Goal: Transaction & Acquisition: Purchase product/service

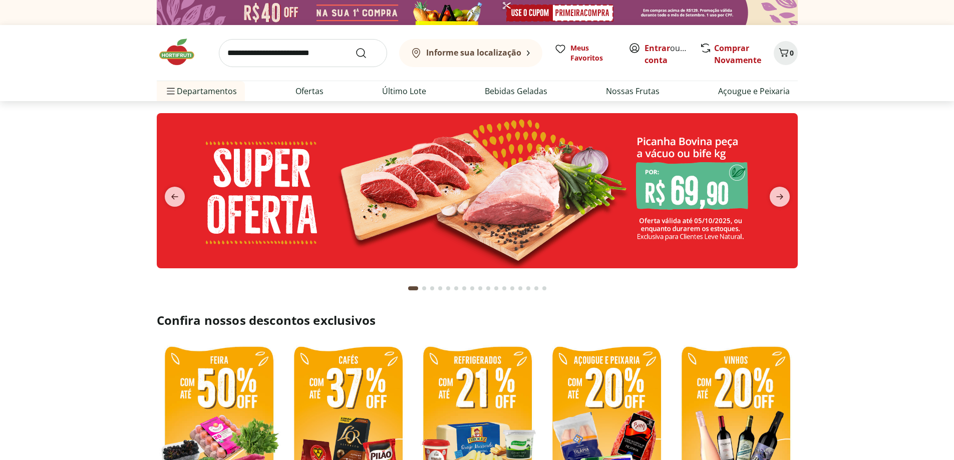
click at [478, 65] on button "Informe sua localização" at bounding box center [470, 53] width 143 height 28
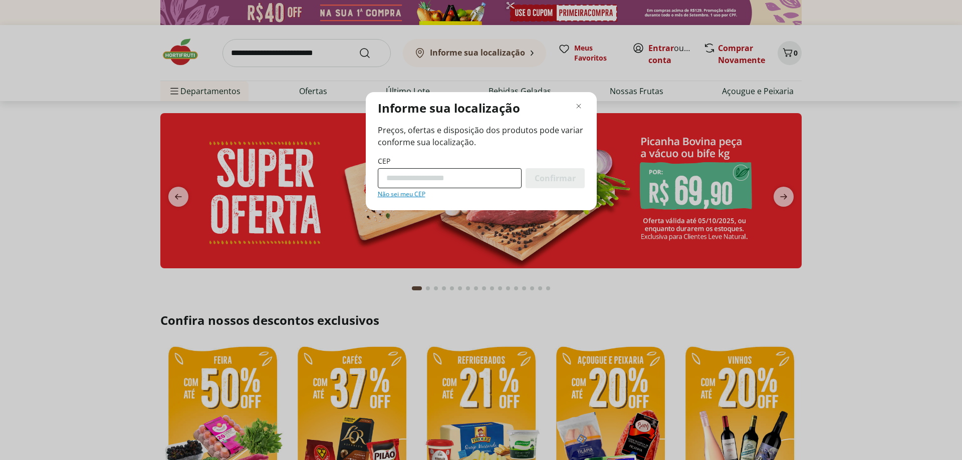
click at [440, 184] on input "CEP" at bounding box center [450, 178] width 144 height 20
type input "*********"
click at [555, 176] on span "Confirmar" at bounding box center [555, 178] width 41 height 8
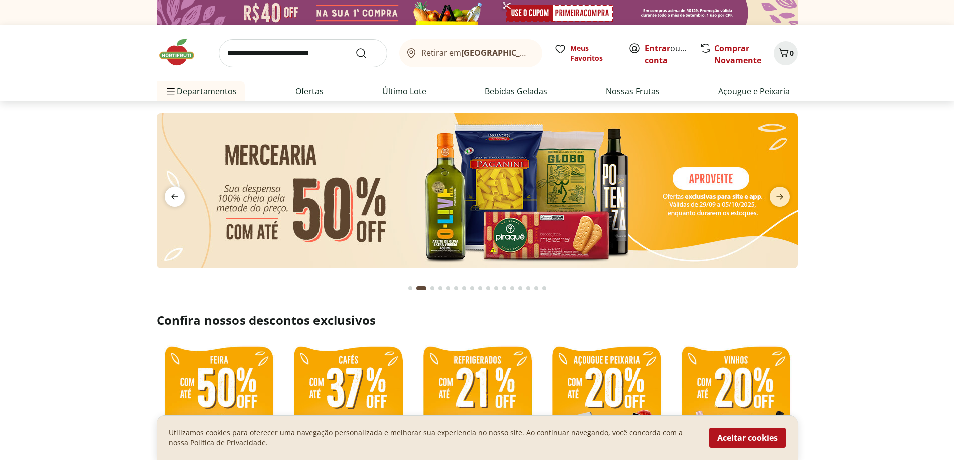
click at [179, 195] on icon "previous" at bounding box center [175, 197] width 12 height 12
click at [176, 198] on icon "previous" at bounding box center [175, 197] width 12 height 12
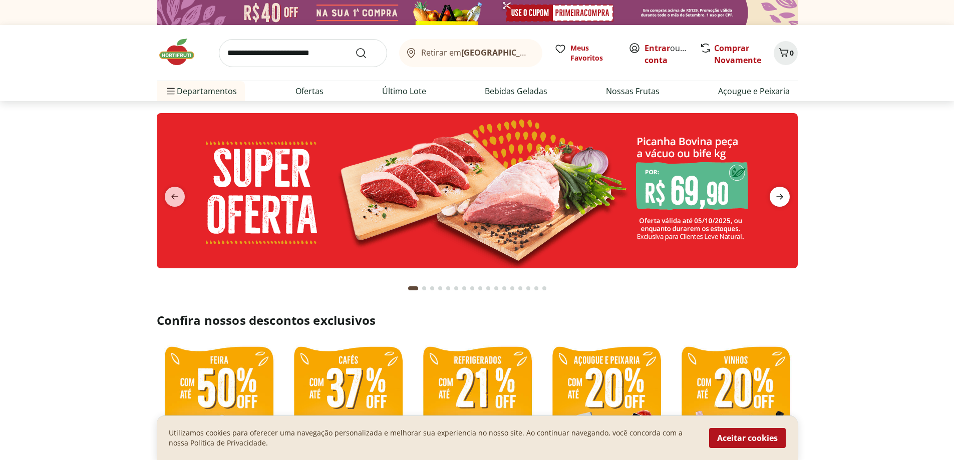
click at [782, 195] on icon "next" at bounding box center [780, 197] width 12 height 12
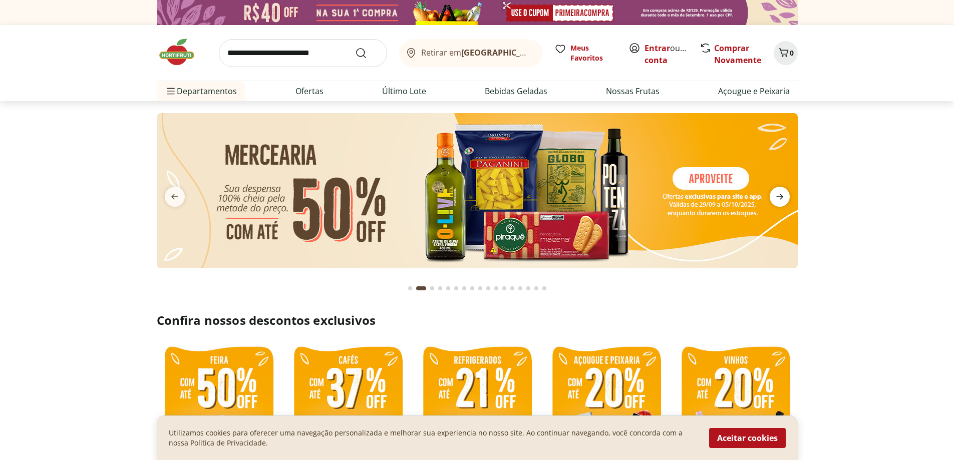
click at [782, 195] on icon "next" at bounding box center [780, 197] width 12 height 12
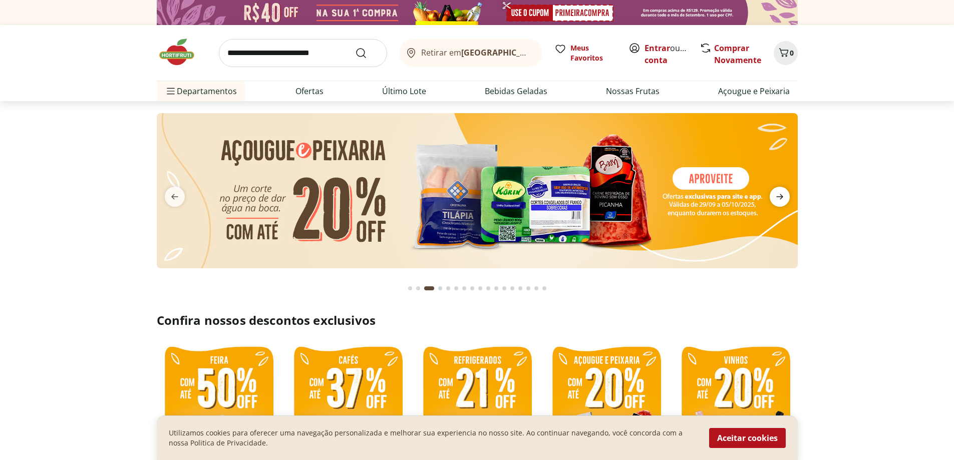
click at [782, 195] on icon "next" at bounding box center [780, 197] width 12 height 12
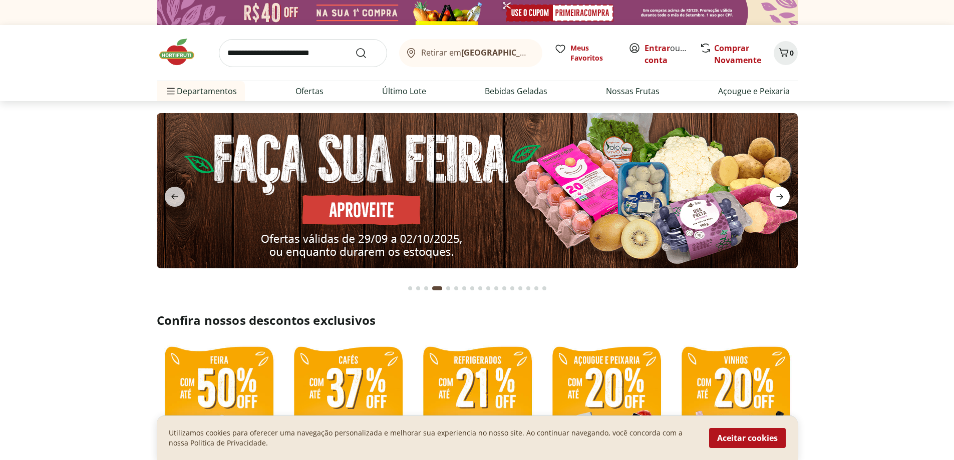
click at [782, 196] on icon "next" at bounding box center [780, 197] width 7 height 6
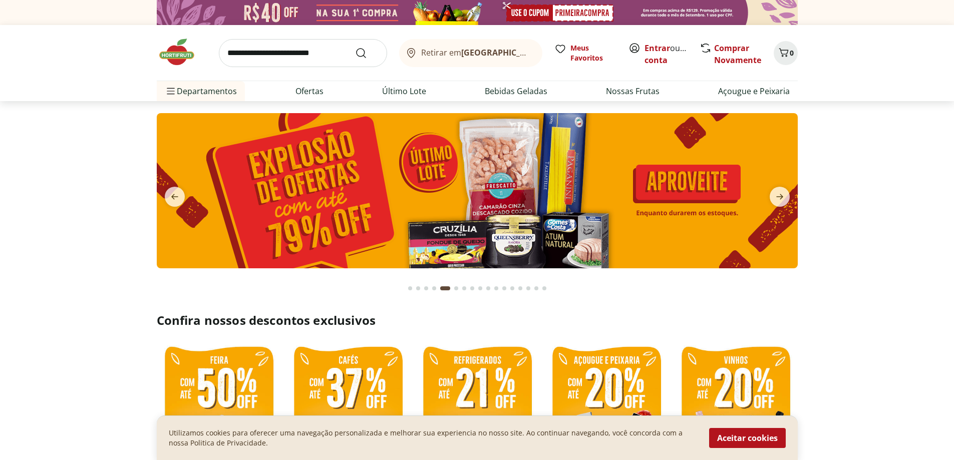
click at [668, 184] on img at bounding box center [477, 190] width 641 height 155
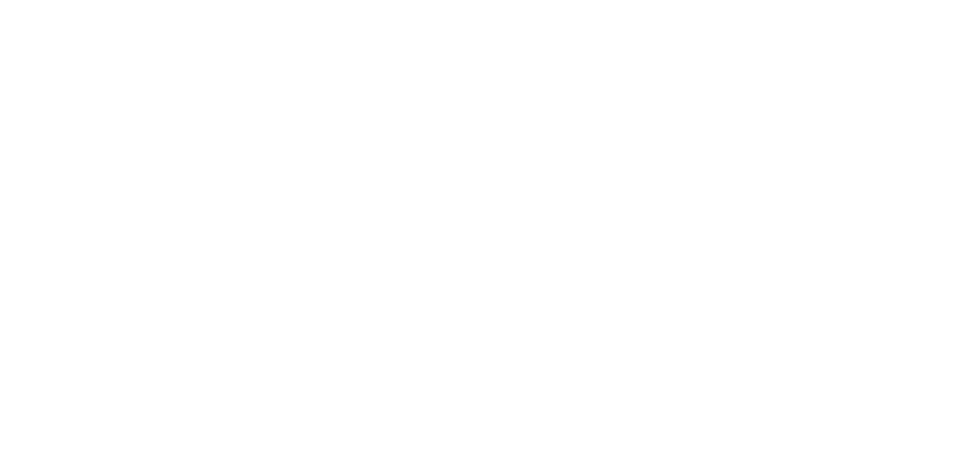
select select "**********"
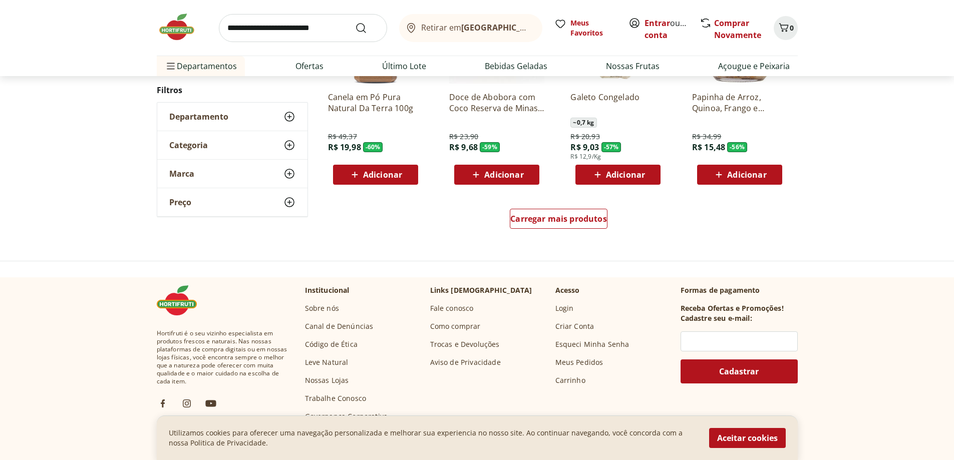
scroll to position [651, 0]
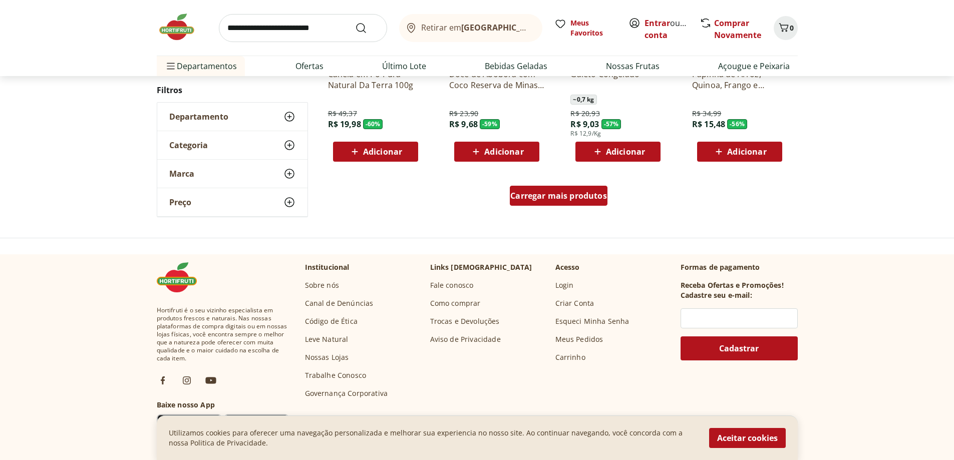
click at [577, 197] on span "Carregar mais produtos" at bounding box center [559, 196] width 97 height 8
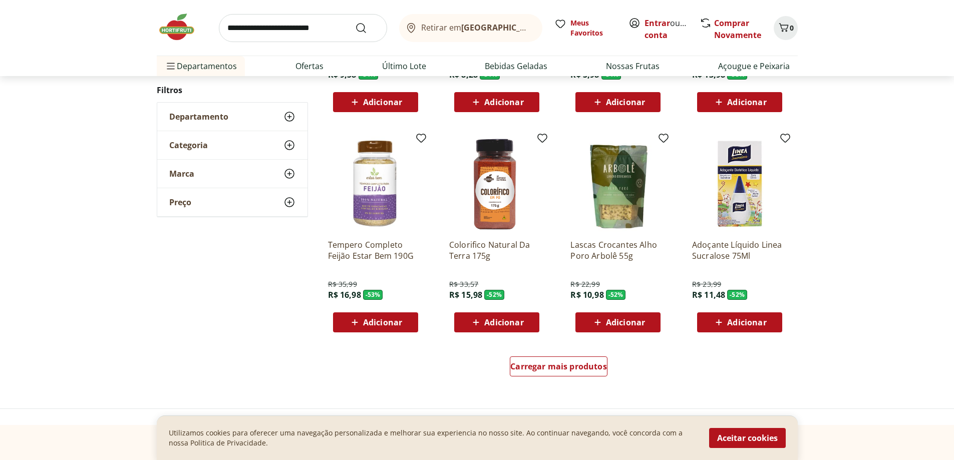
scroll to position [601, 0]
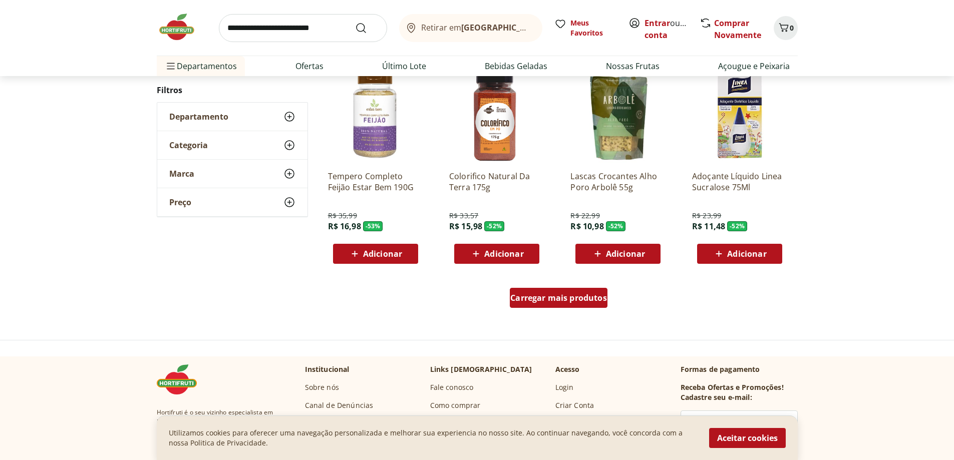
click at [552, 298] on span "Carregar mais produtos" at bounding box center [559, 298] width 97 height 8
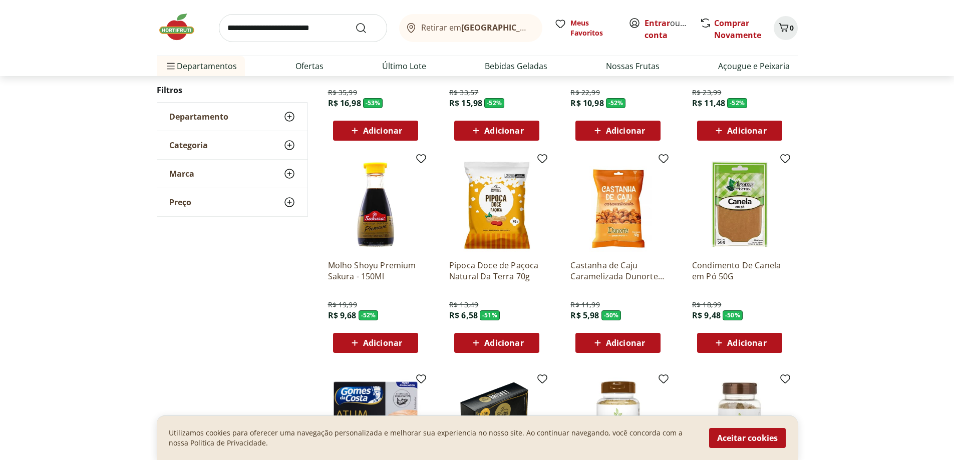
scroll to position [751, 0]
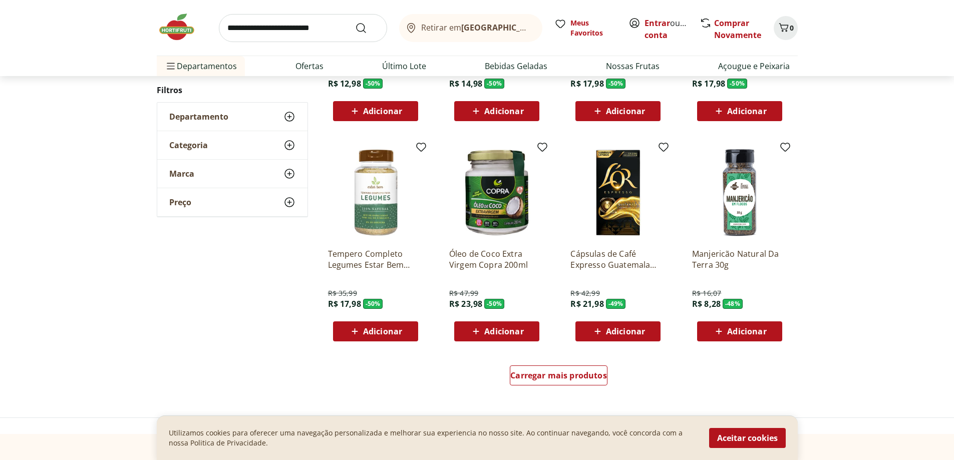
scroll to position [549, 0]
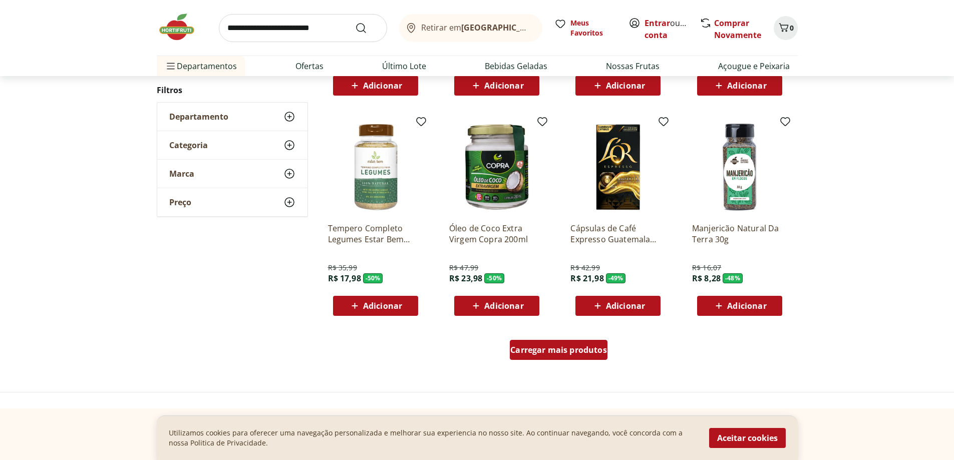
click at [571, 351] on span "Carregar mais produtos" at bounding box center [559, 350] width 97 height 8
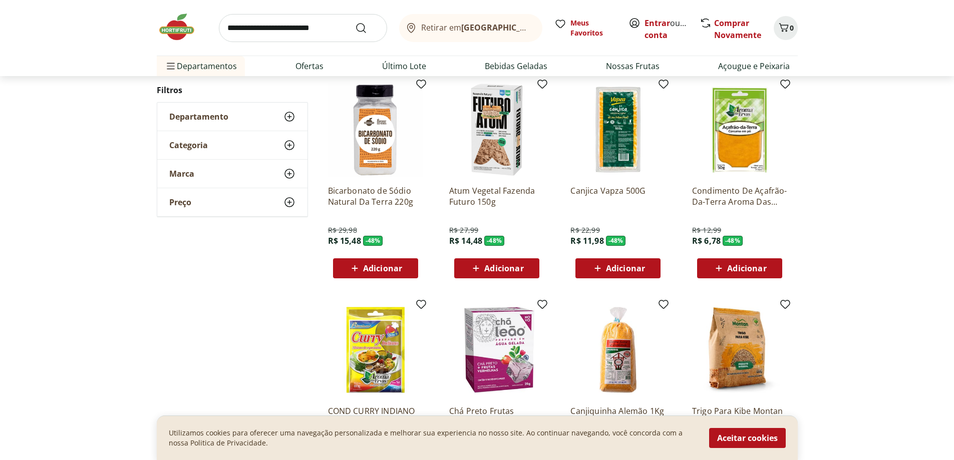
scroll to position [800, 0]
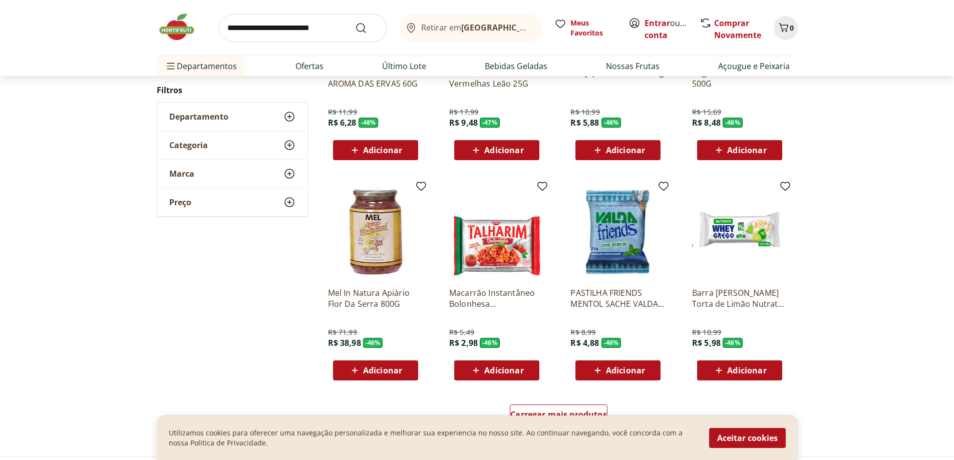
scroll to position [597, 0]
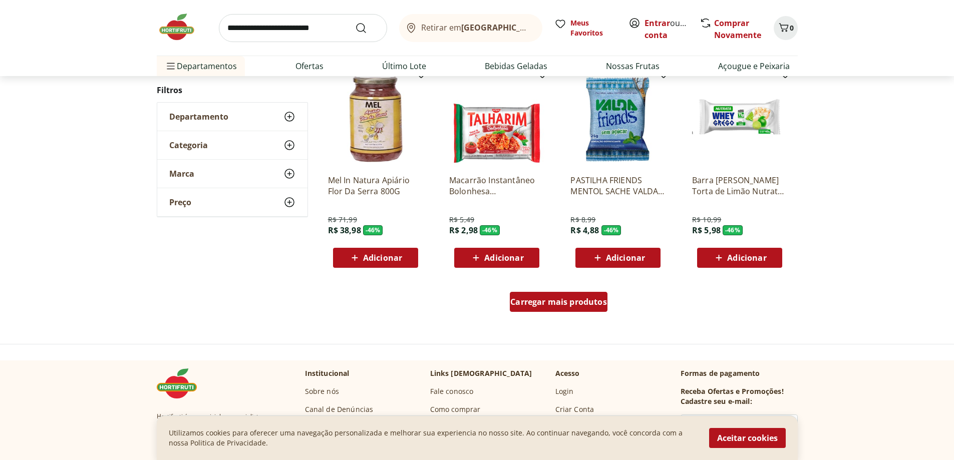
click at [572, 301] on span "Carregar mais produtos" at bounding box center [559, 302] width 97 height 8
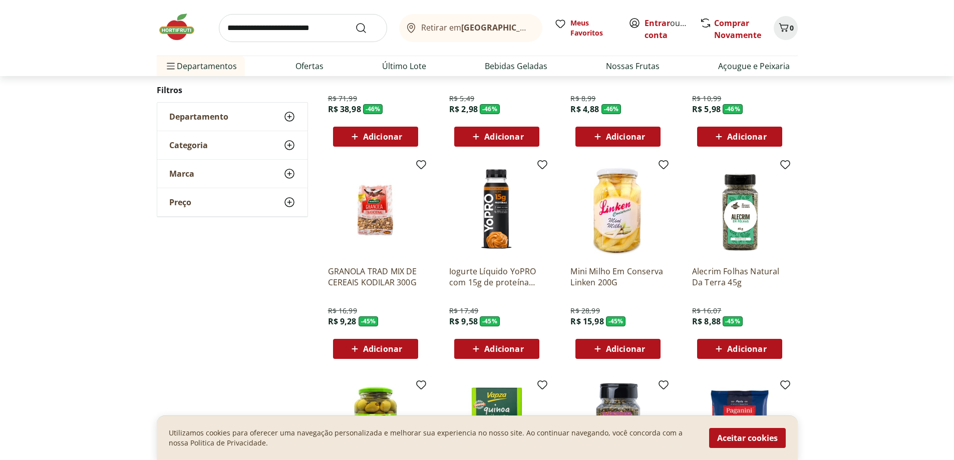
scroll to position [798, 0]
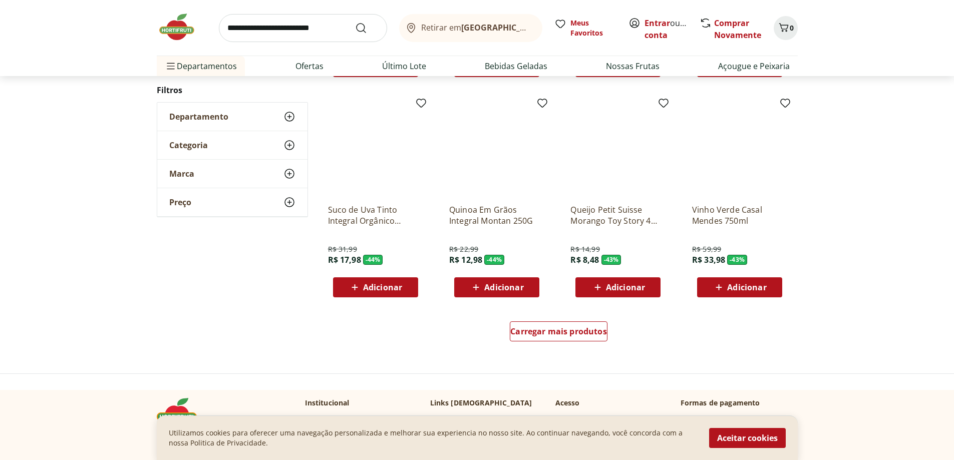
scroll to position [595, 0]
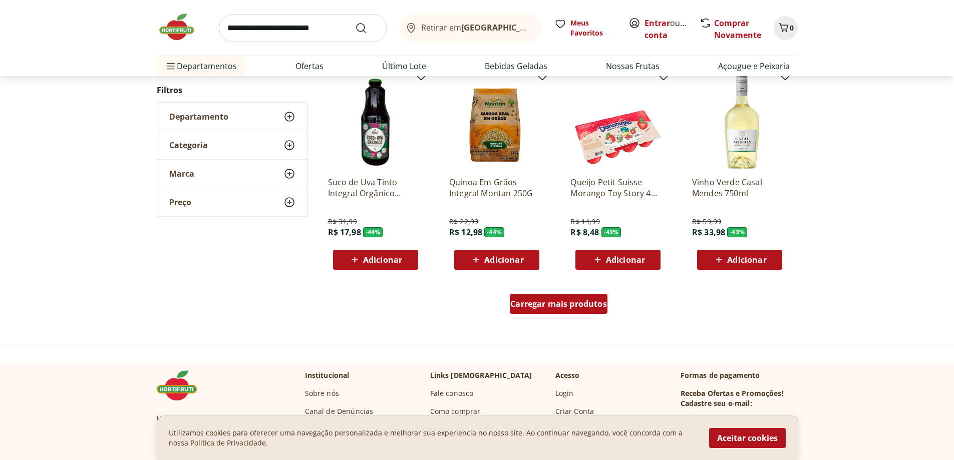
click at [537, 311] on div "Carregar mais produtos" at bounding box center [559, 304] width 98 height 20
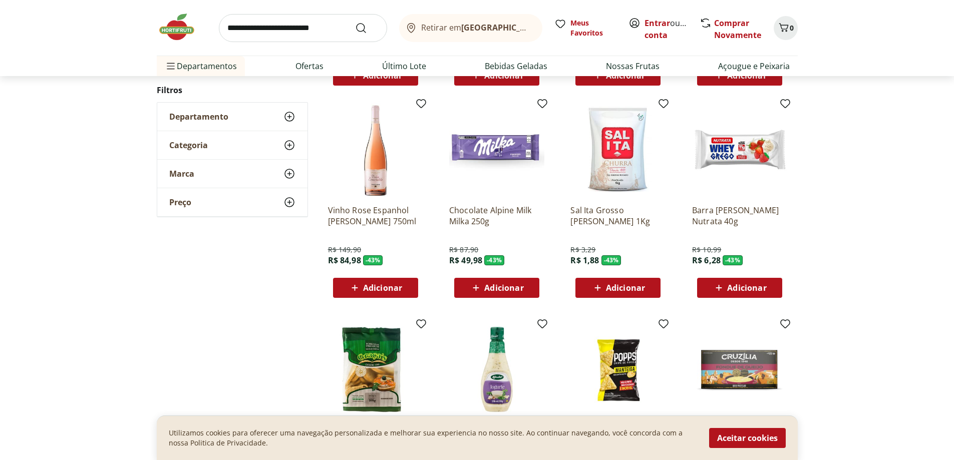
scroll to position [796, 0]
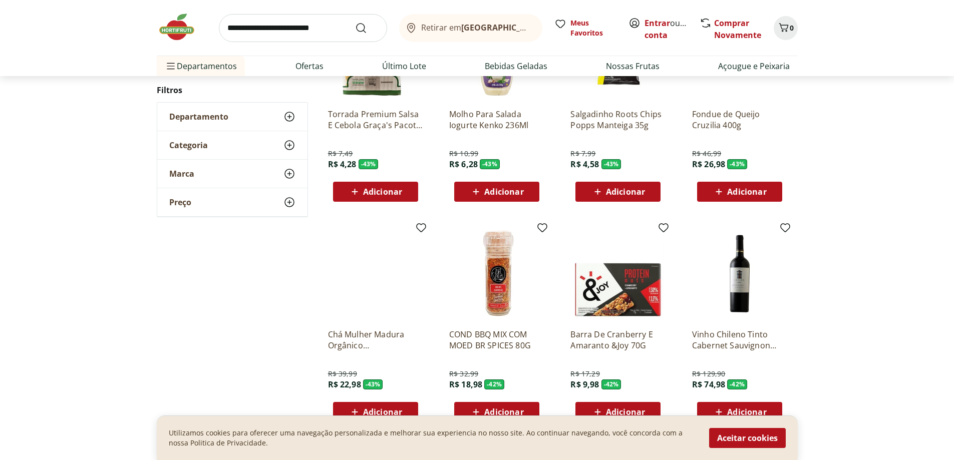
scroll to position [693, 0]
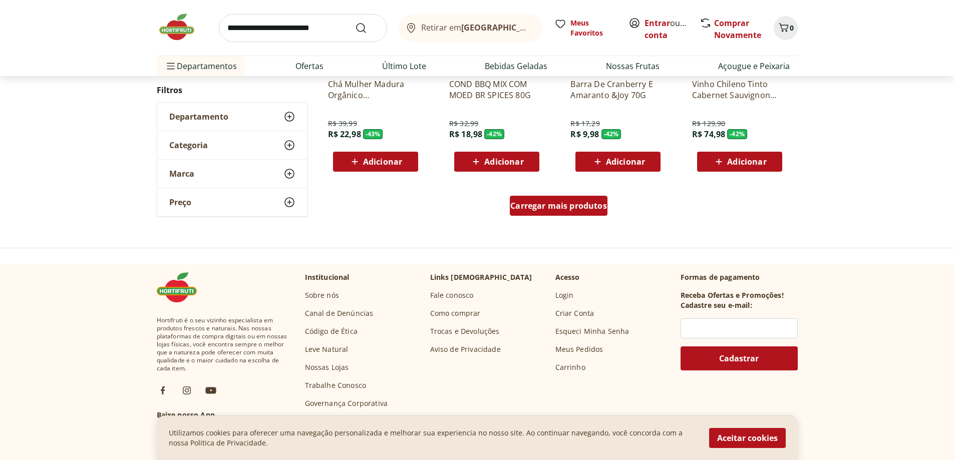
click at [592, 209] on span "Carregar mais produtos" at bounding box center [559, 206] width 97 height 8
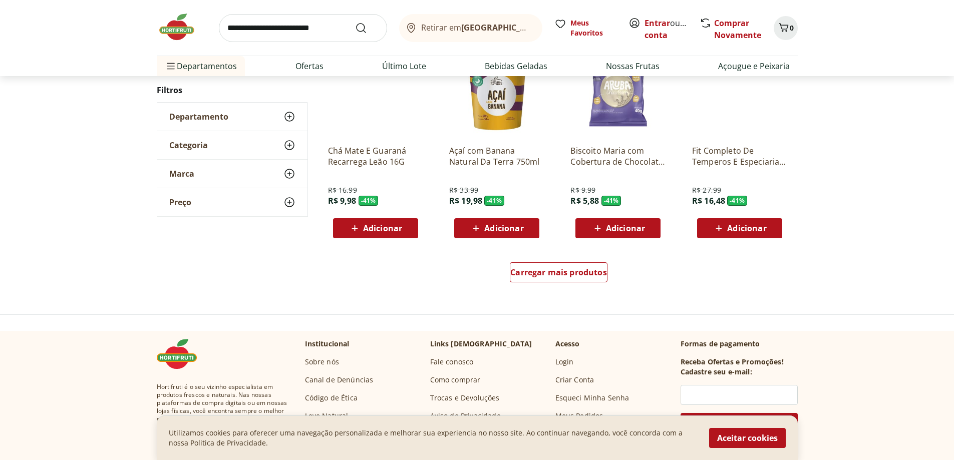
scroll to position [641, 0]
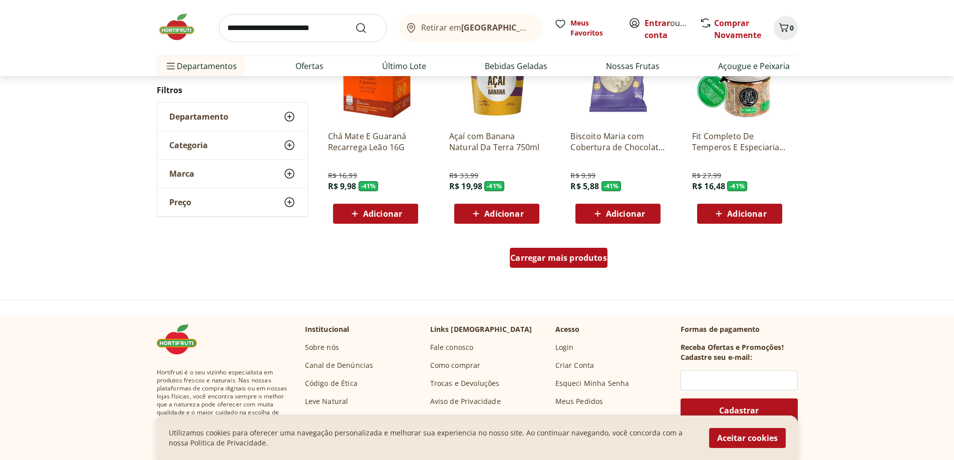
click at [562, 249] on div "Carregar mais produtos" at bounding box center [559, 258] width 98 height 20
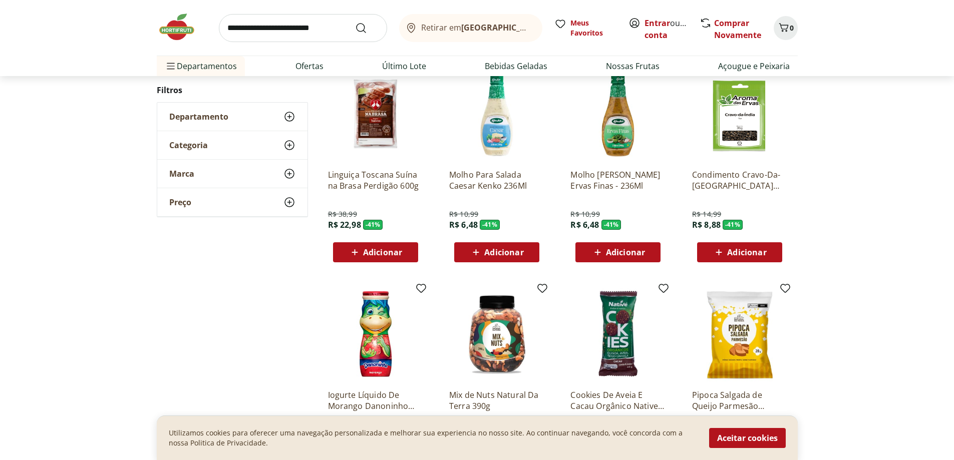
scroll to position [842, 0]
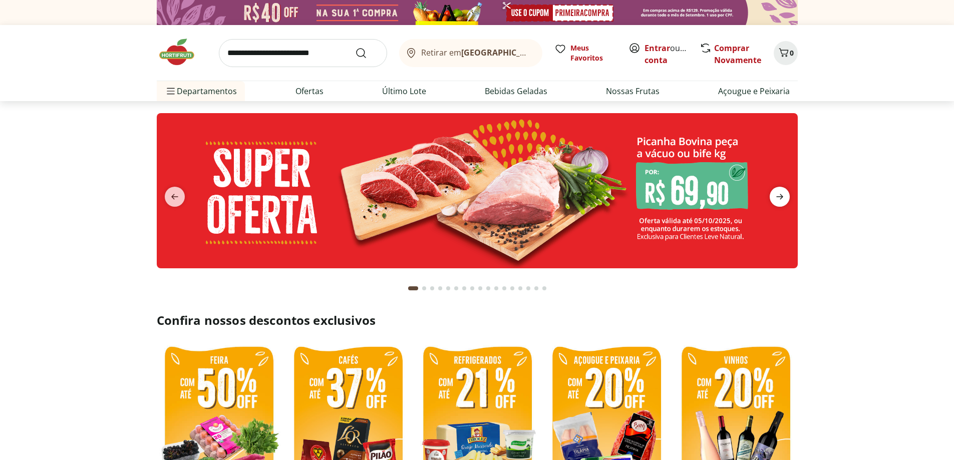
click at [780, 198] on icon "next" at bounding box center [780, 197] width 12 height 12
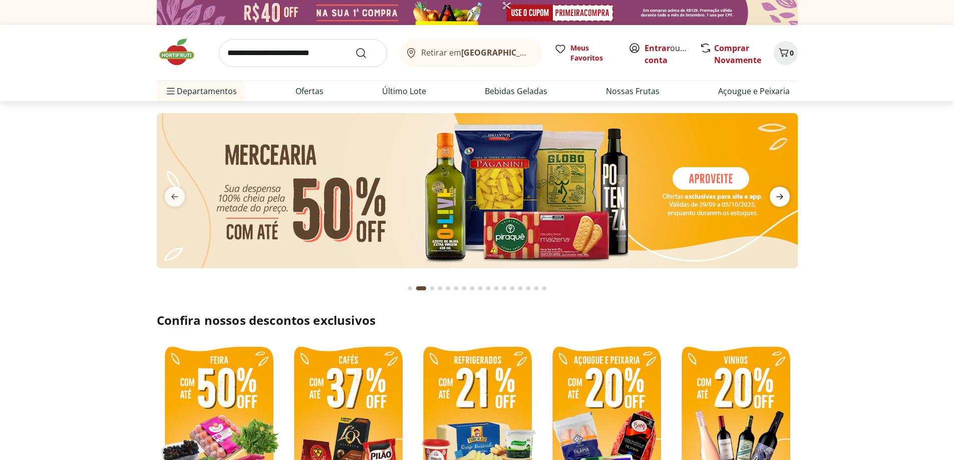
click at [780, 198] on icon "next" at bounding box center [780, 197] width 12 height 12
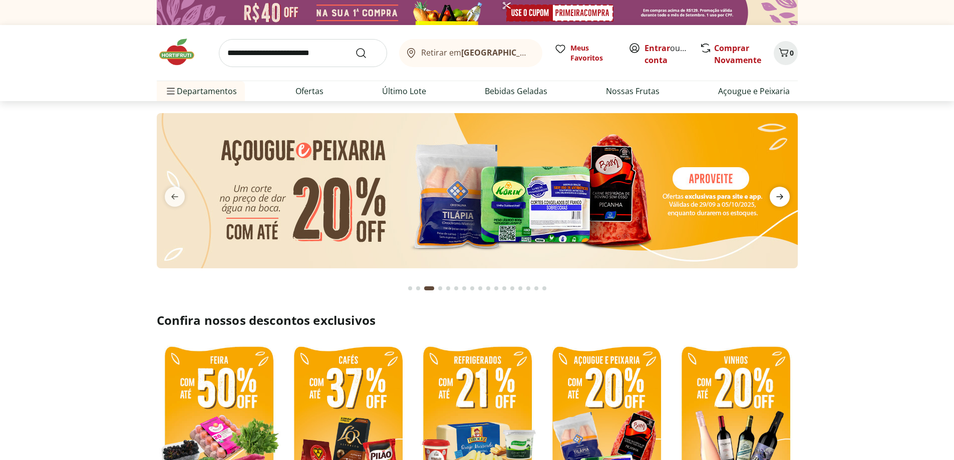
click at [780, 198] on icon "next" at bounding box center [780, 197] width 12 height 12
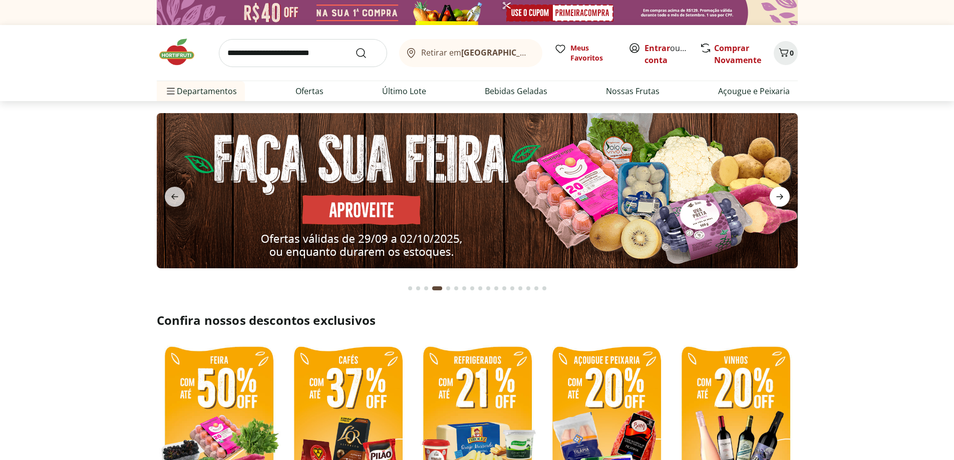
click at [780, 198] on icon "next" at bounding box center [780, 197] width 12 height 12
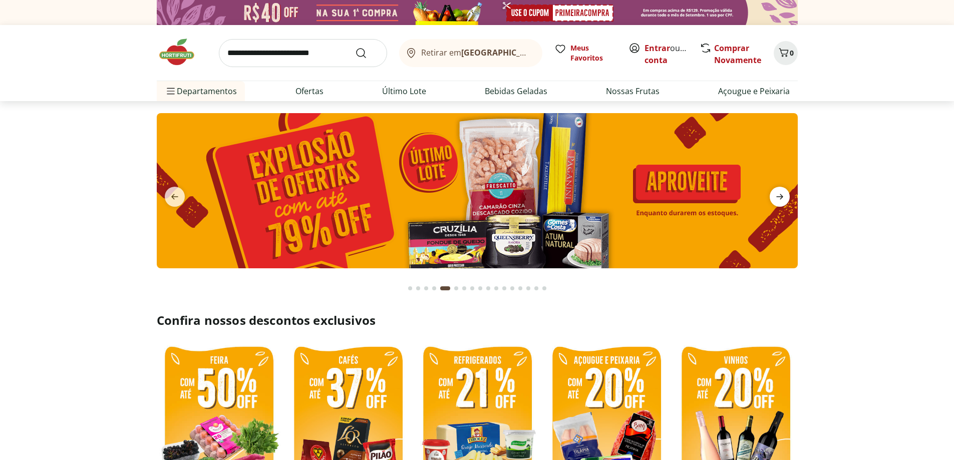
click at [780, 198] on icon "next" at bounding box center [780, 197] width 12 height 12
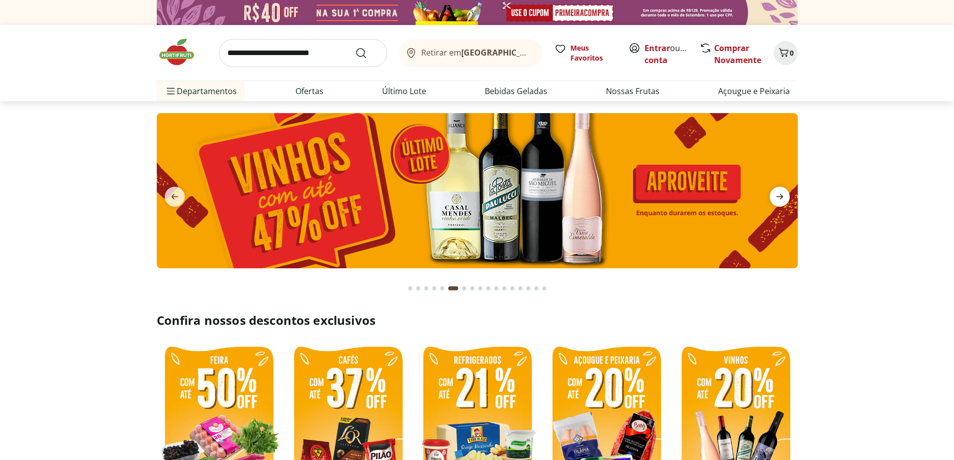
click at [780, 198] on icon "next" at bounding box center [780, 197] width 12 height 12
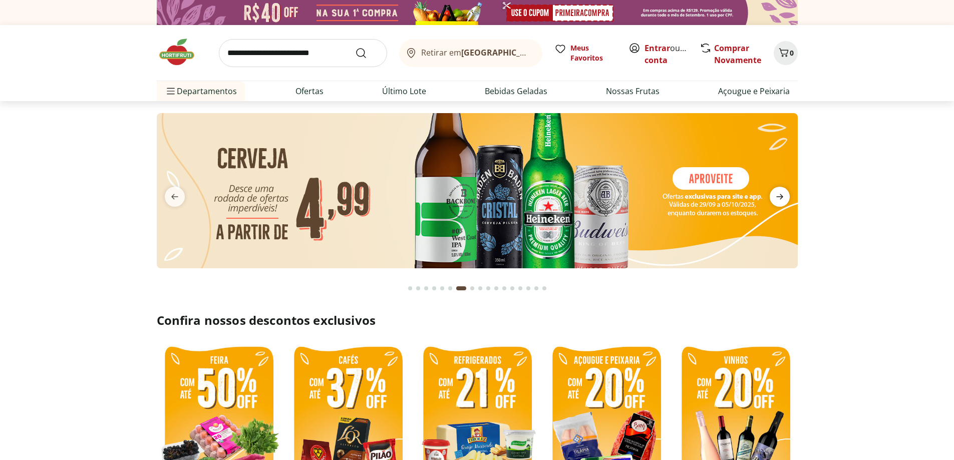
click at [780, 198] on icon "next" at bounding box center [780, 197] width 12 height 12
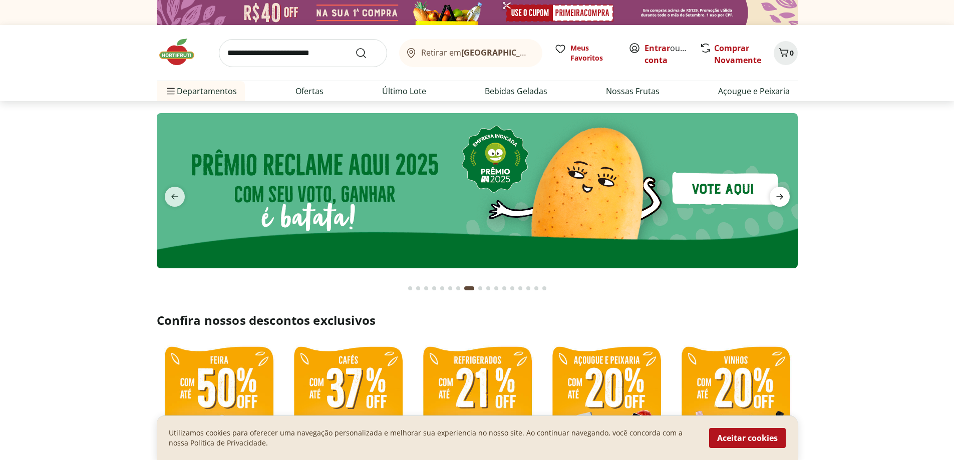
click at [780, 198] on icon "next" at bounding box center [780, 197] width 12 height 12
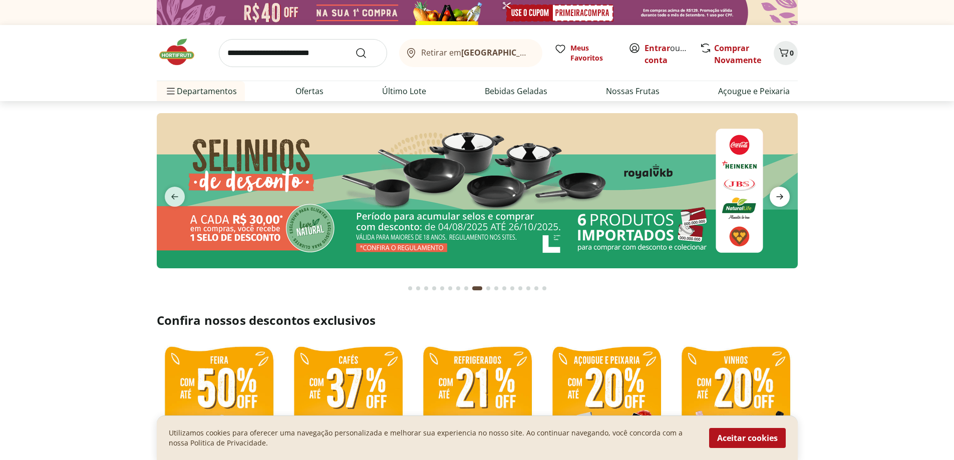
click at [780, 198] on icon "next" at bounding box center [780, 197] width 12 height 12
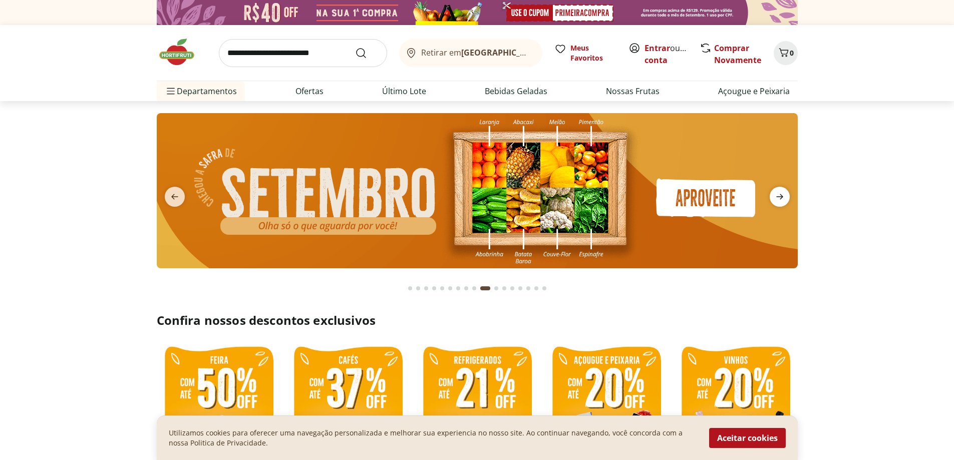
click at [787, 195] on span "next" at bounding box center [780, 197] width 20 height 20
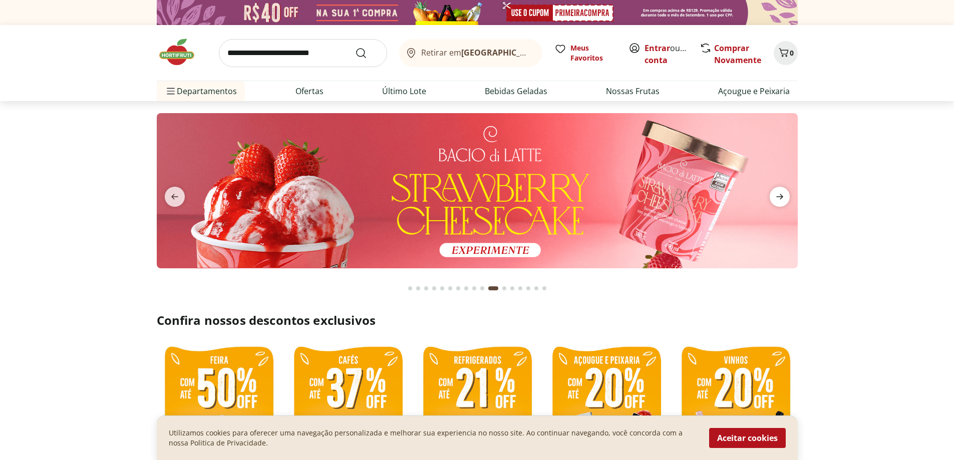
click at [781, 198] on icon "next" at bounding box center [780, 197] width 12 height 12
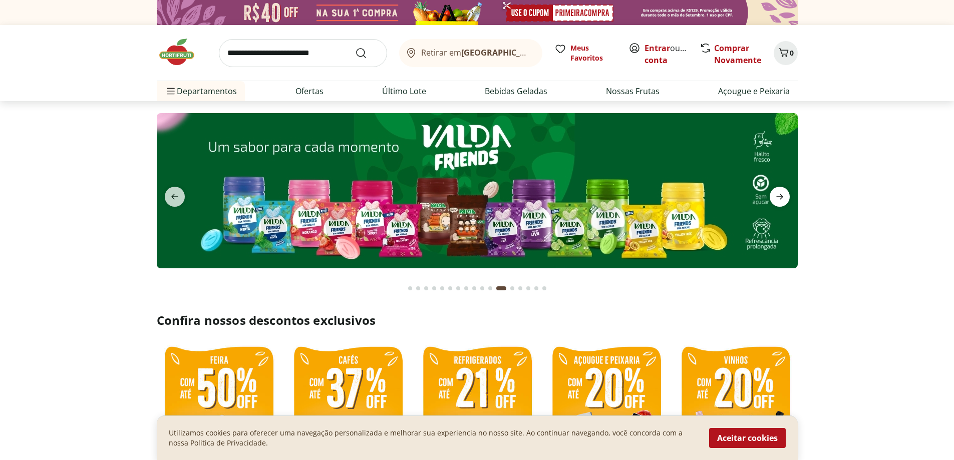
click at [781, 198] on icon "next" at bounding box center [780, 197] width 12 height 12
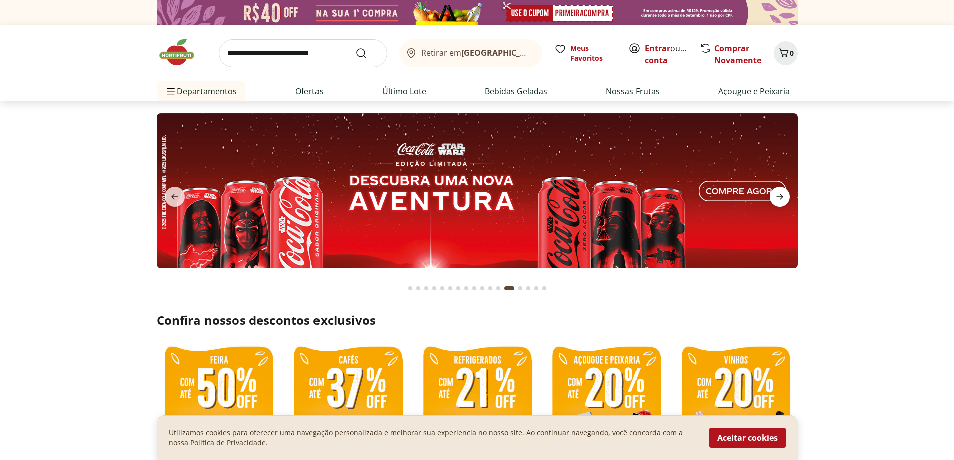
click at [781, 198] on icon "next" at bounding box center [780, 197] width 12 height 12
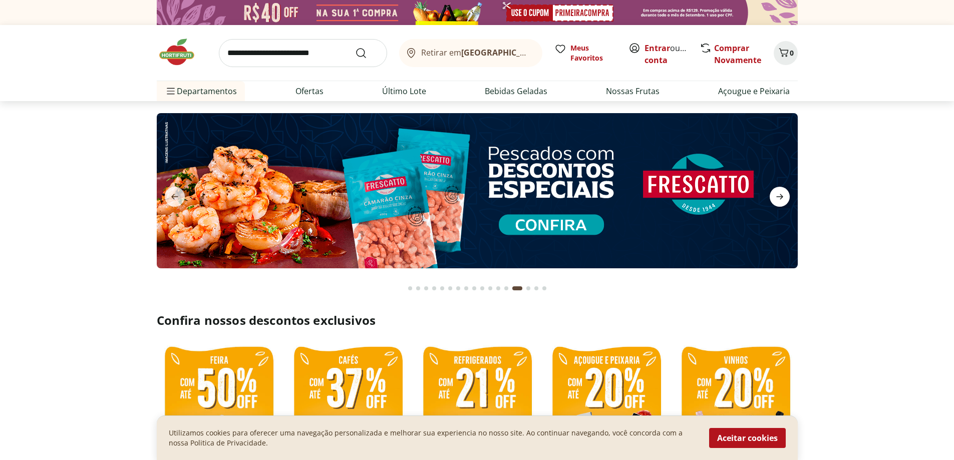
click at [781, 198] on icon "next" at bounding box center [780, 197] width 12 height 12
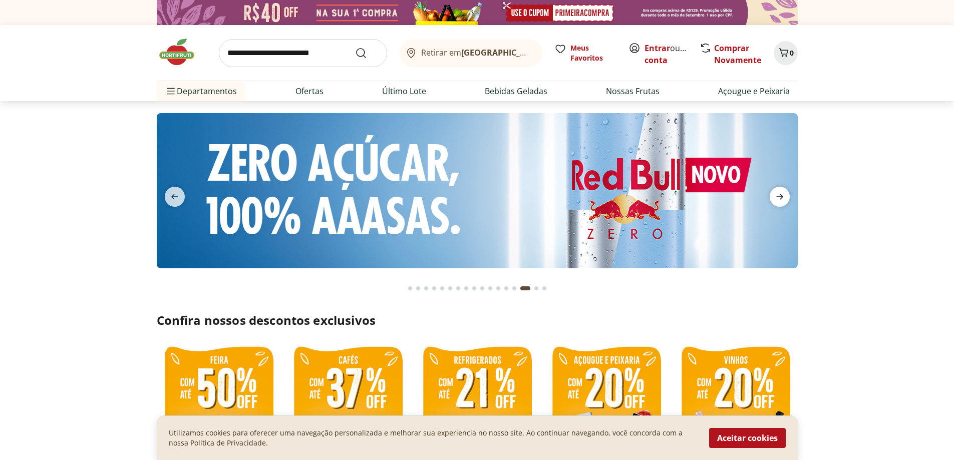
click at [781, 198] on icon "next" at bounding box center [780, 197] width 12 height 12
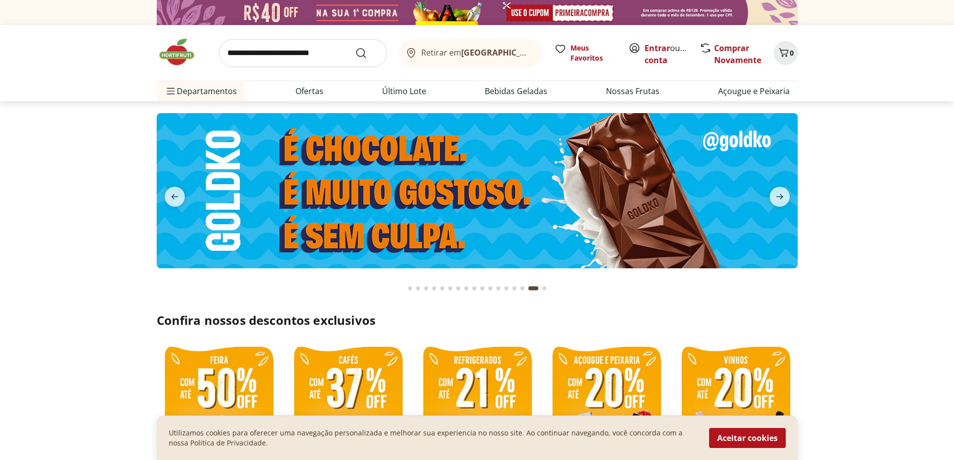
click at [253, 58] on input "search" at bounding box center [303, 53] width 168 height 28
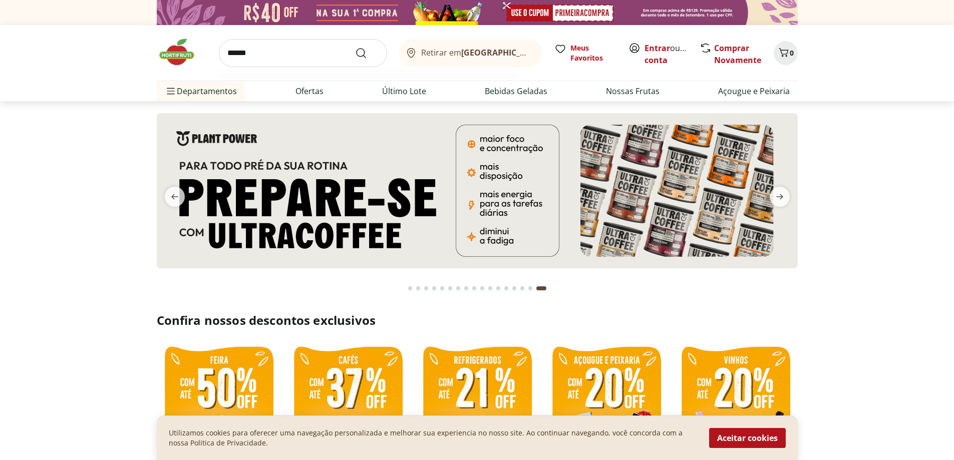
type input "******"
click at [355, 47] on button "Submit Search" at bounding box center [367, 53] width 24 height 12
